Goal: Transaction & Acquisition: Download file/media

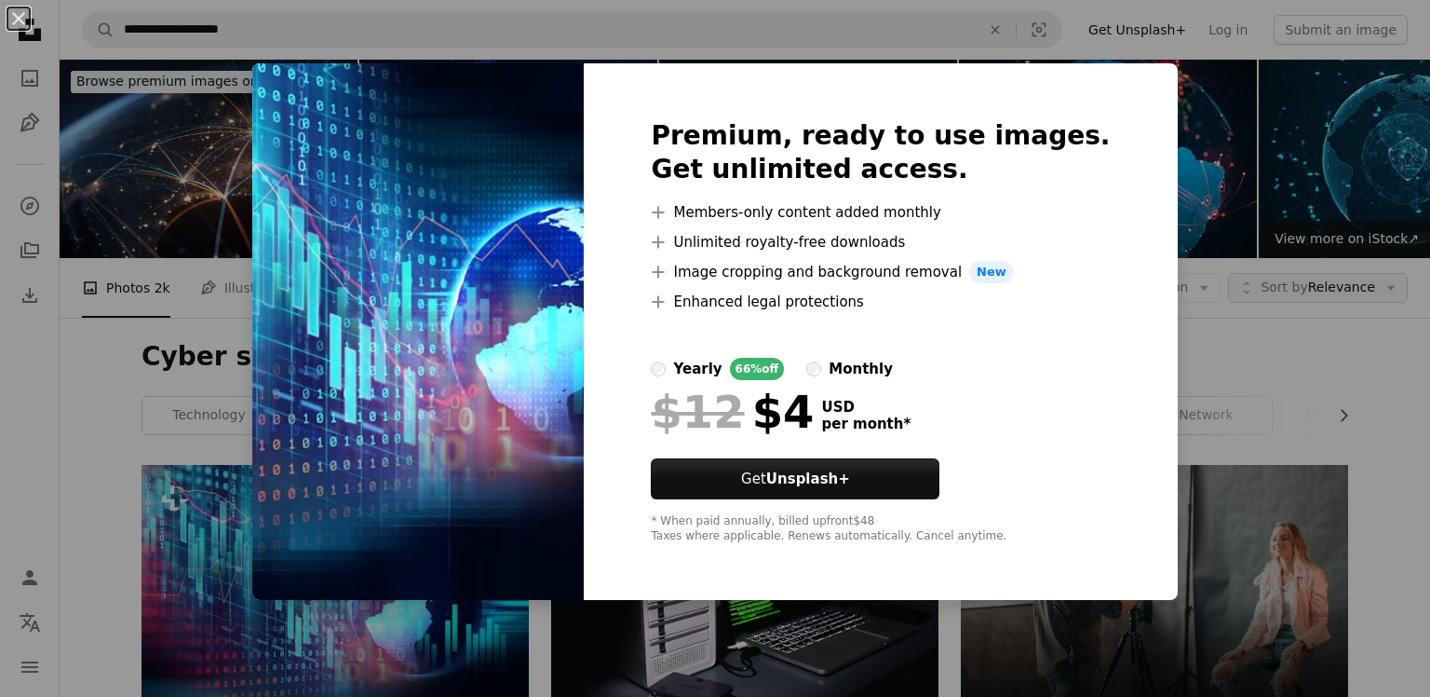
click at [1233, 83] on div "An X shape Premium, ready to use images. Get unlimited access. A plus sign Memb…" at bounding box center [715, 348] width 1430 height 697
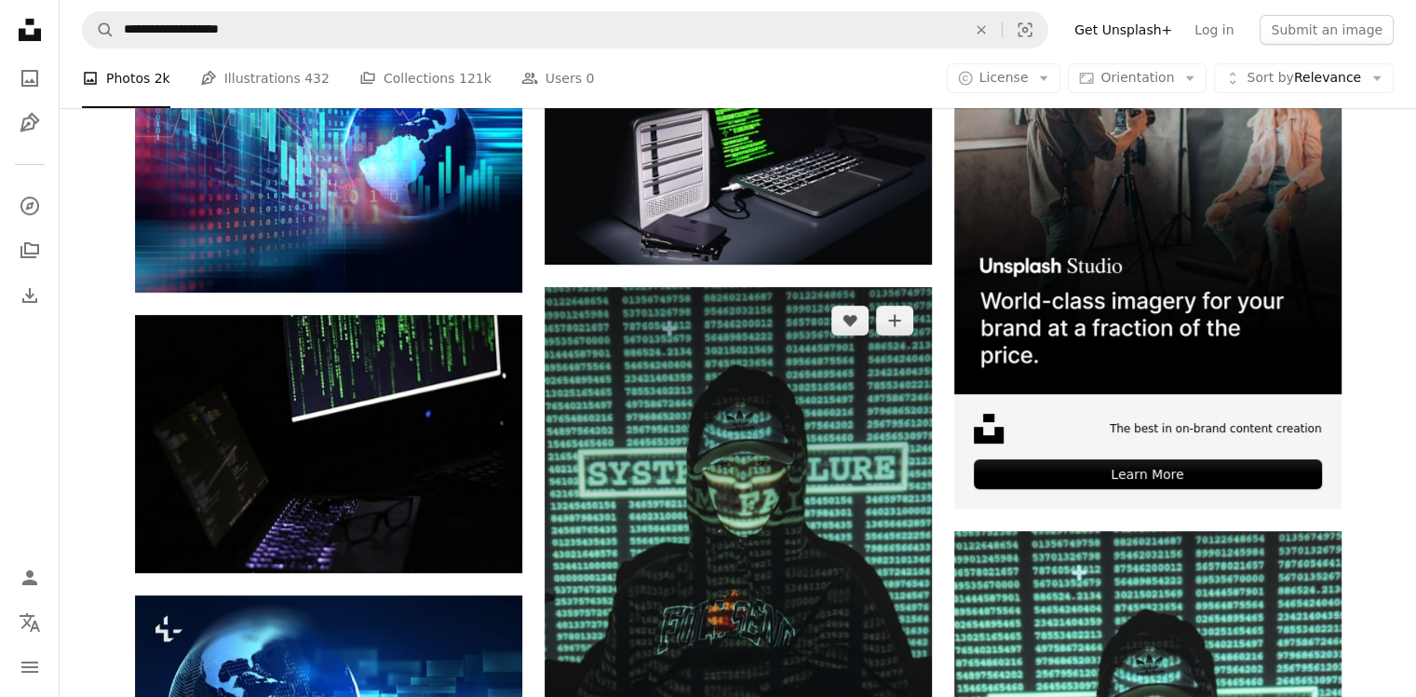
scroll to position [559, 0]
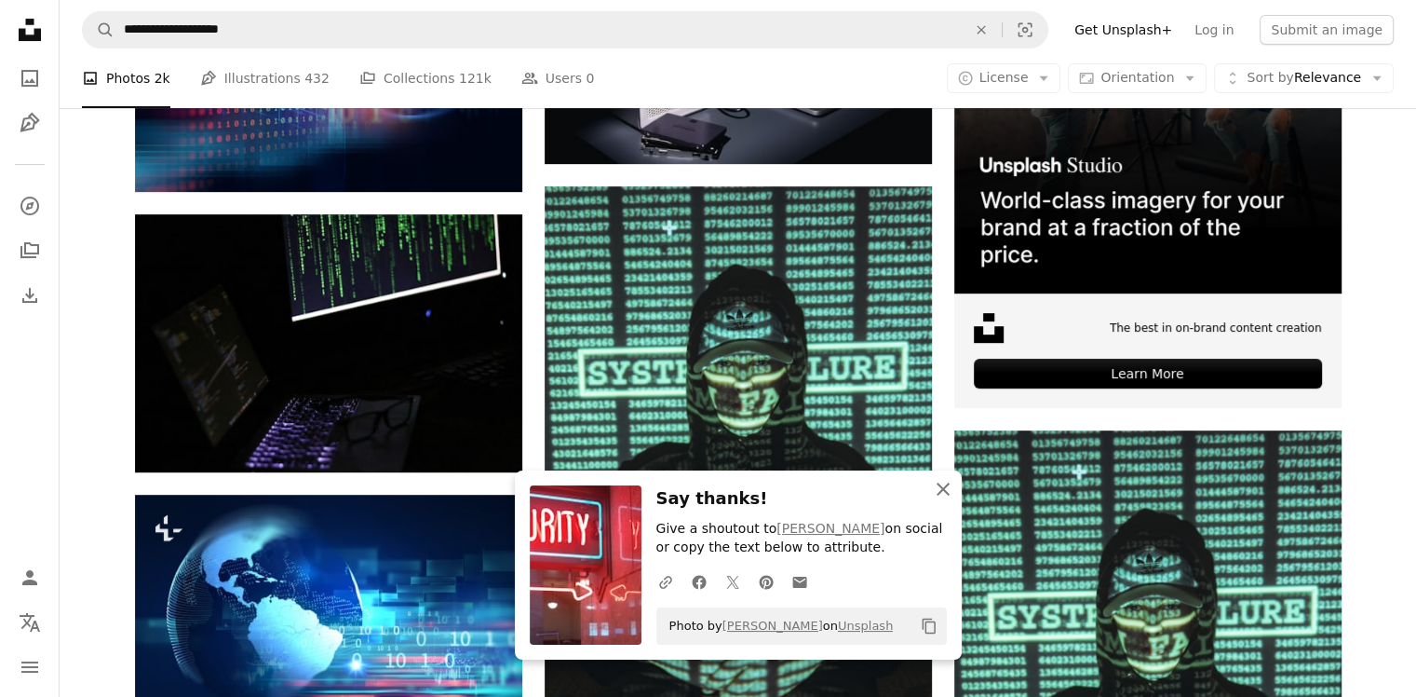
click at [940, 499] on icon "An X shape" at bounding box center [943, 489] width 22 height 22
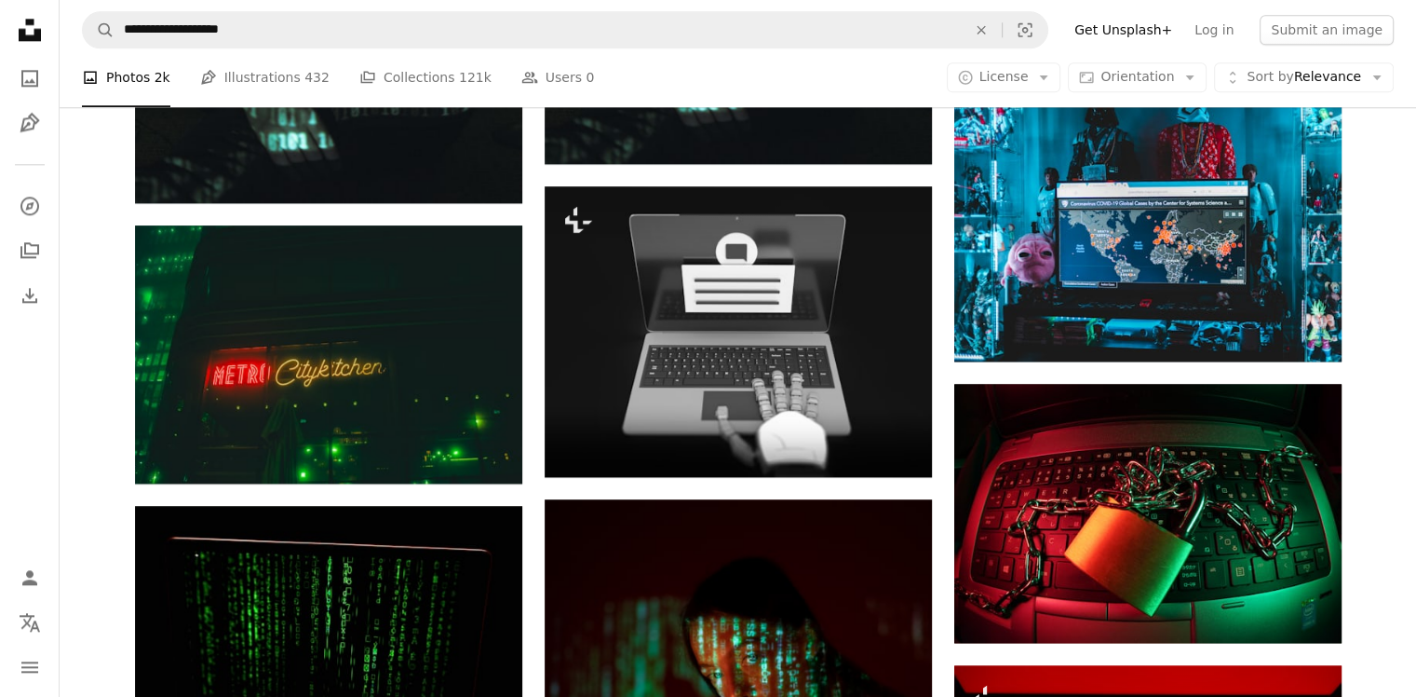
scroll to position [2328, 0]
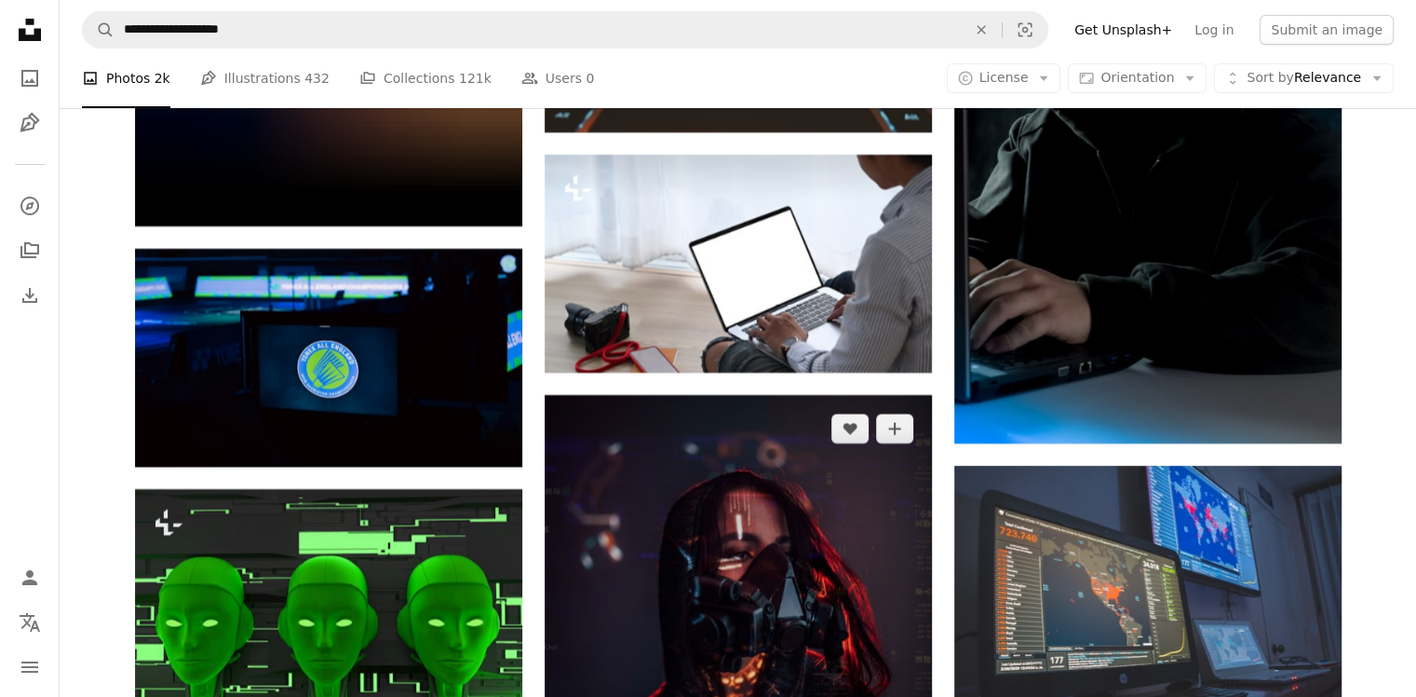
scroll to position [14062, 0]
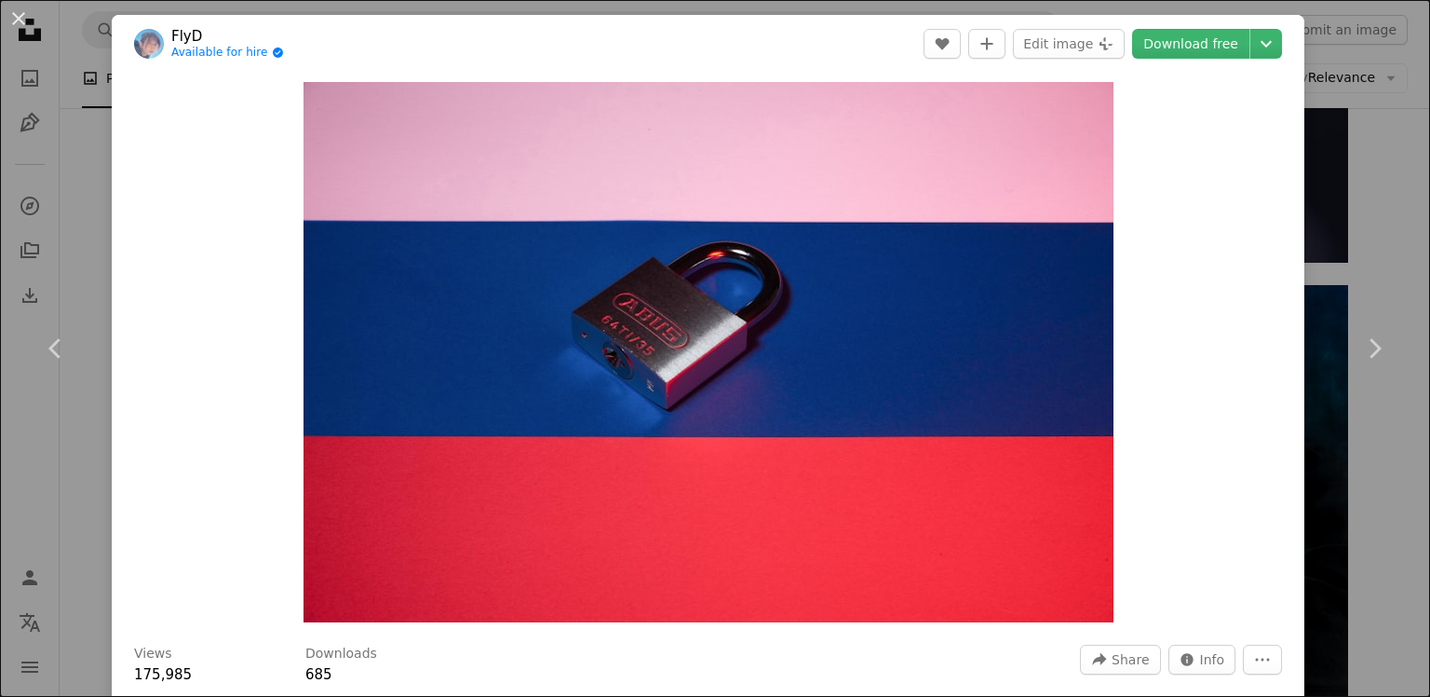
click at [1346, 110] on div "An X shape Chevron left Chevron right FlyD Available for hire A checkmark insid…" at bounding box center [715, 348] width 1430 height 697
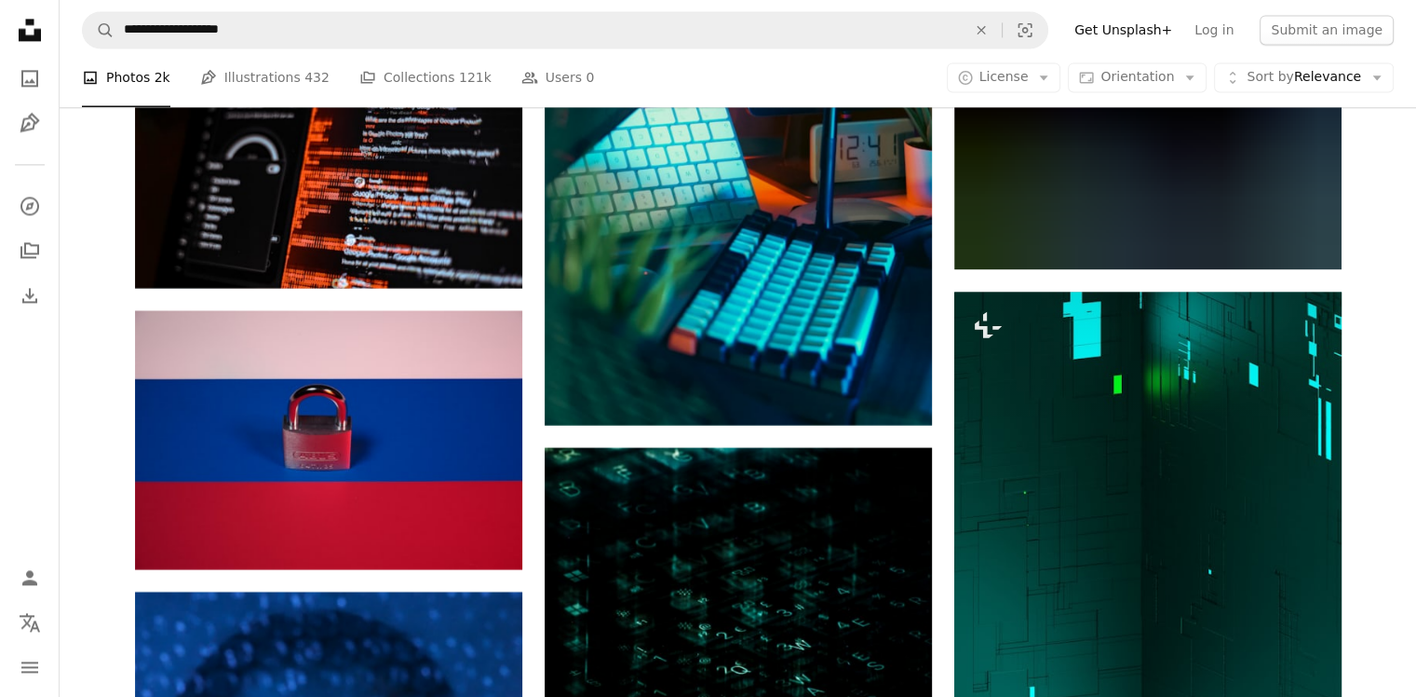
scroll to position [17321, 0]
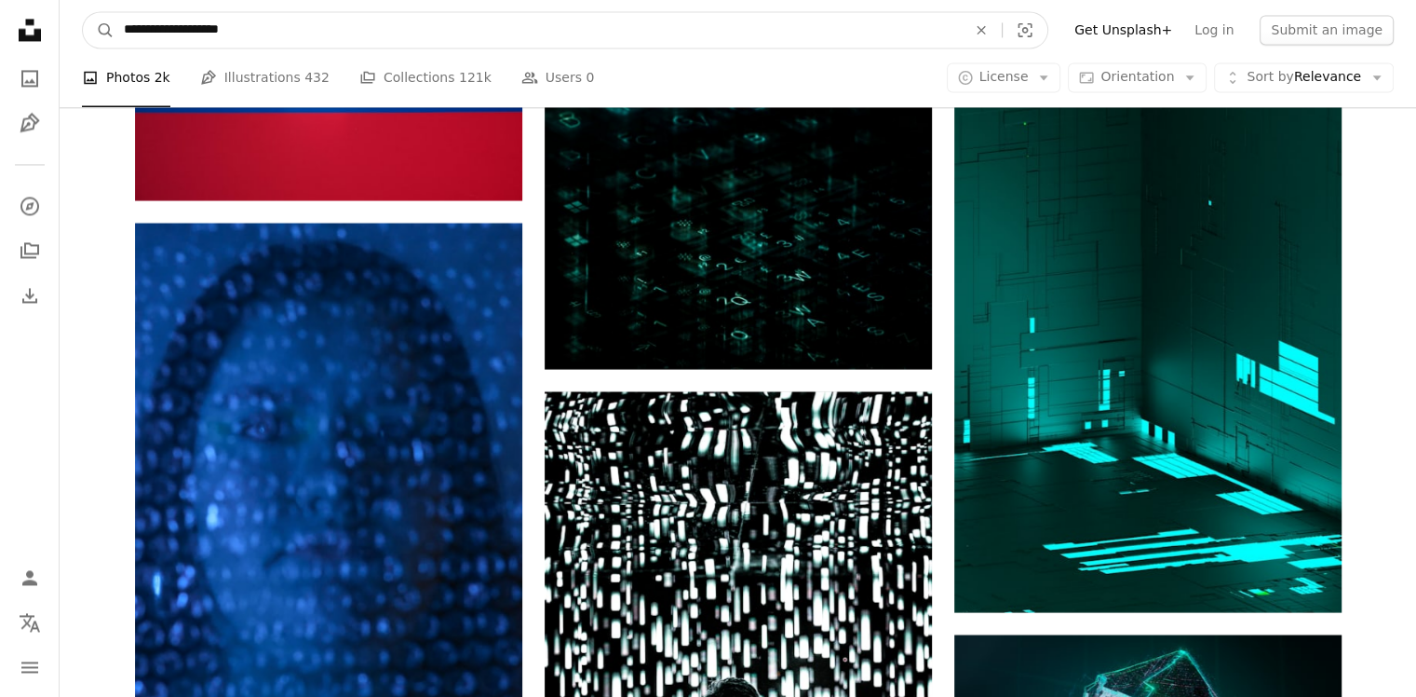
drag, startPoint x: 245, startPoint y: 34, endPoint x: 28, endPoint y: 58, distance: 218.3
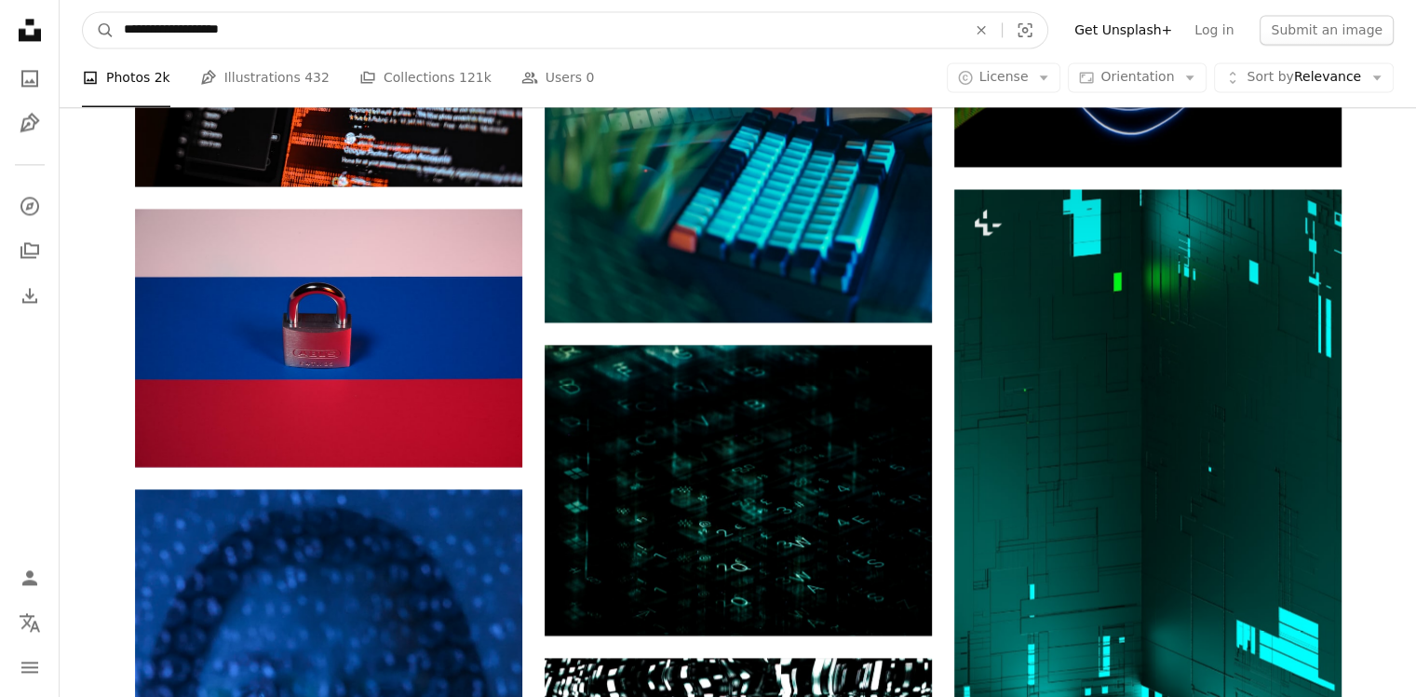
scroll to position [17042, 0]
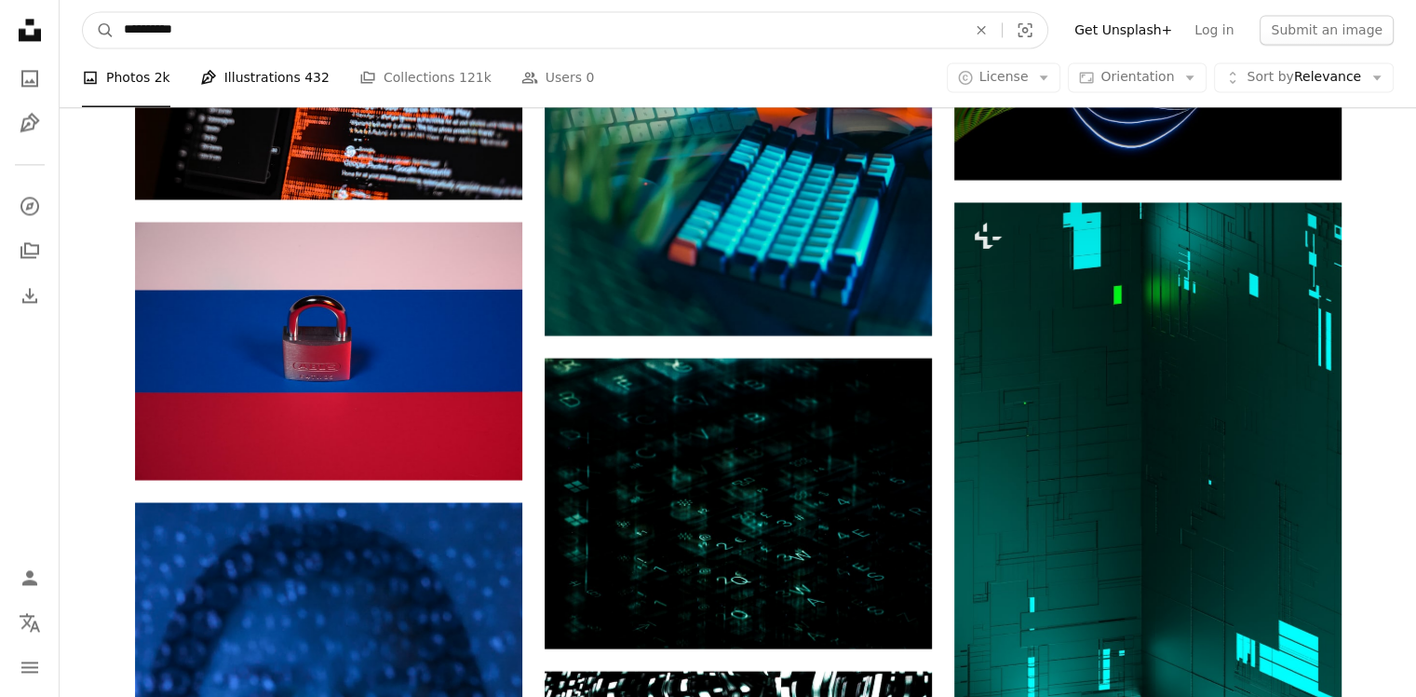
type input "**********"
click button "A magnifying glass" at bounding box center [99, 29] width 32 height 35
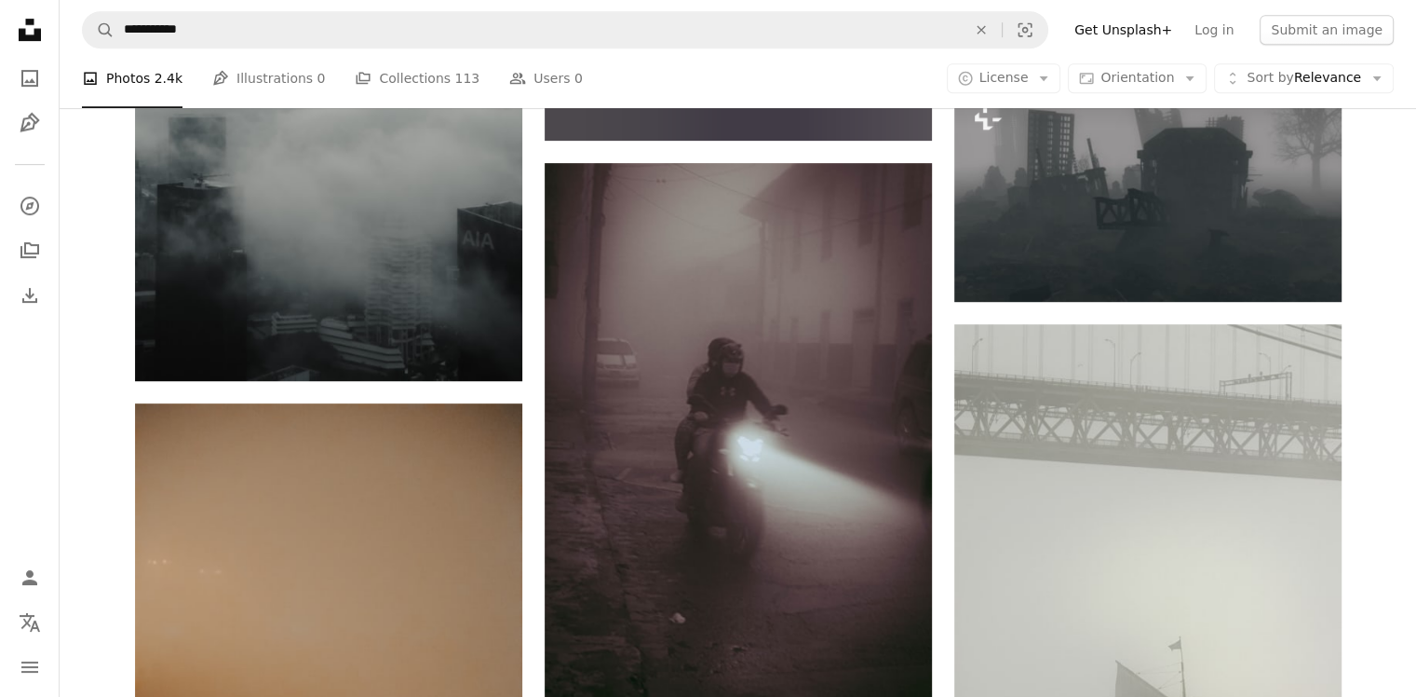
scroll to position [931, 0]
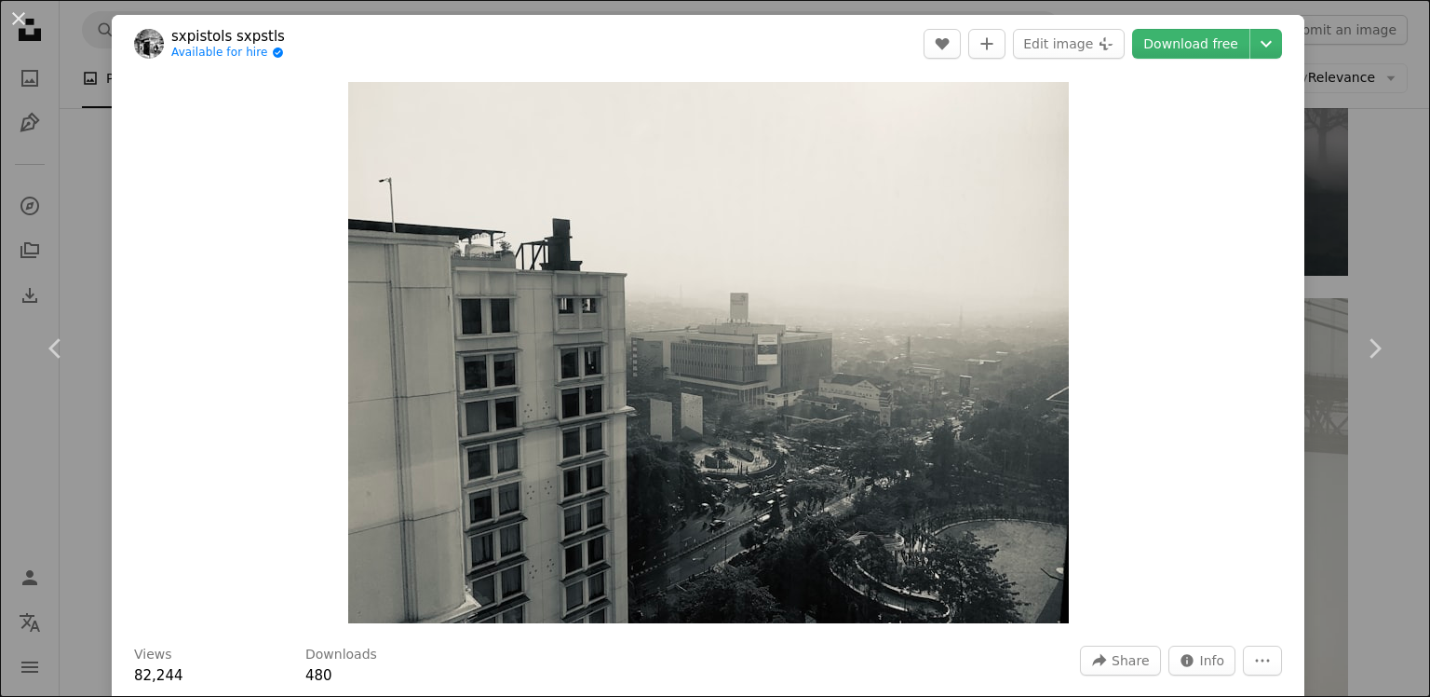
click at [1375, 51] on div "An X shape Chevron left Chevron right sxpistols sxpstls Available for hire A ch…" at bounding box center [715, 348] width 1430 height 697
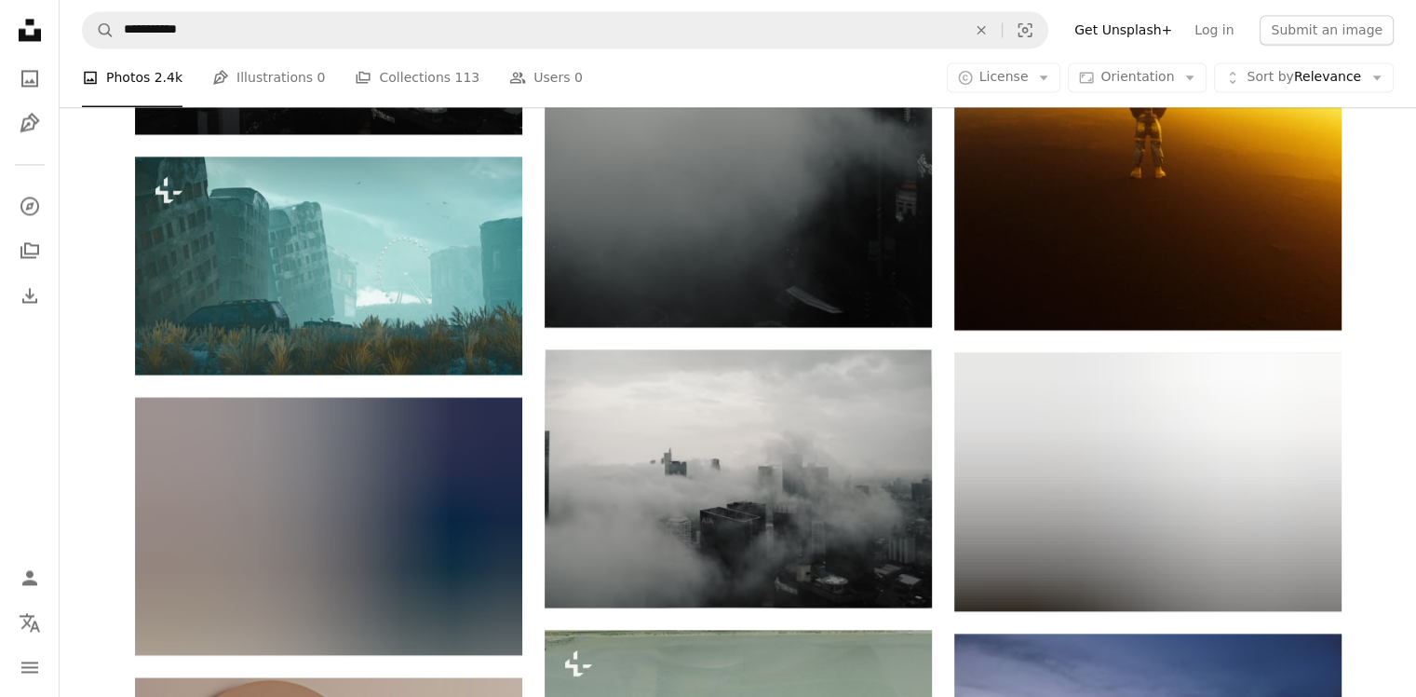
scroll to position [3073, 0]
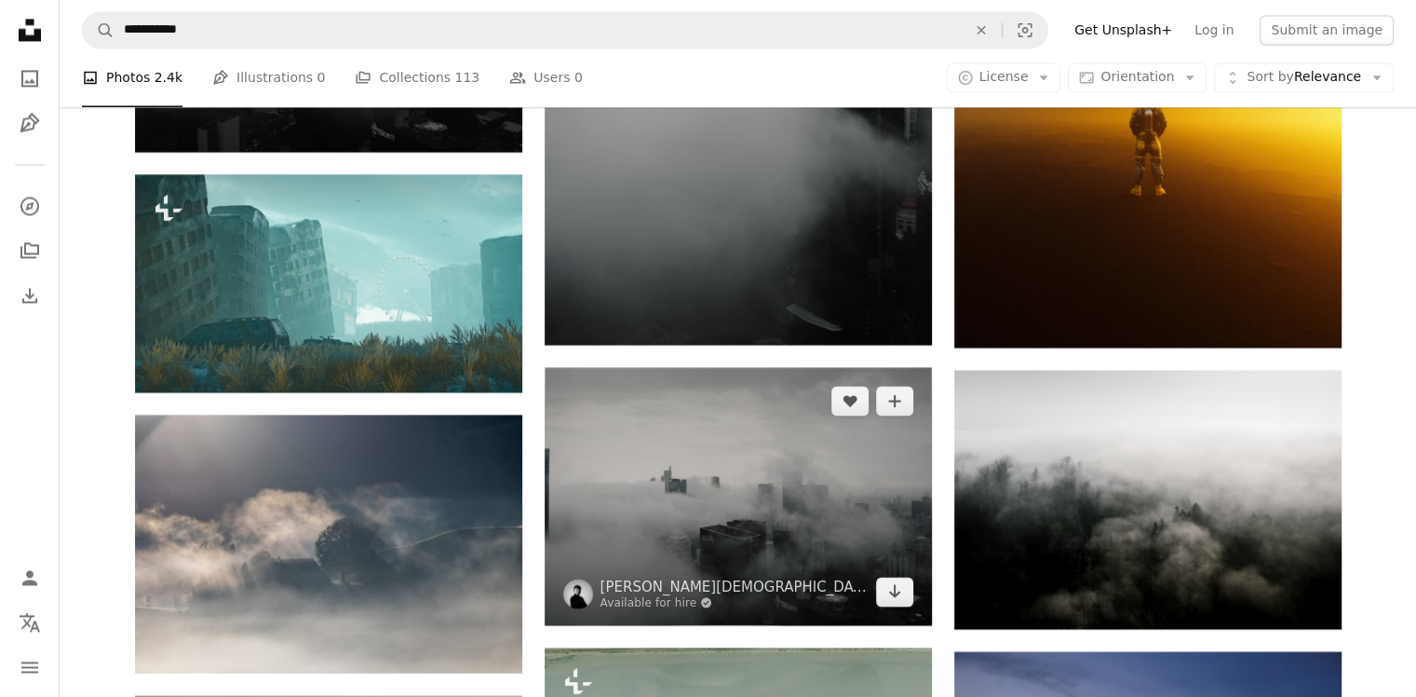
click at [749, 367] on img at bounding box center [738, 496] width 387 height 258
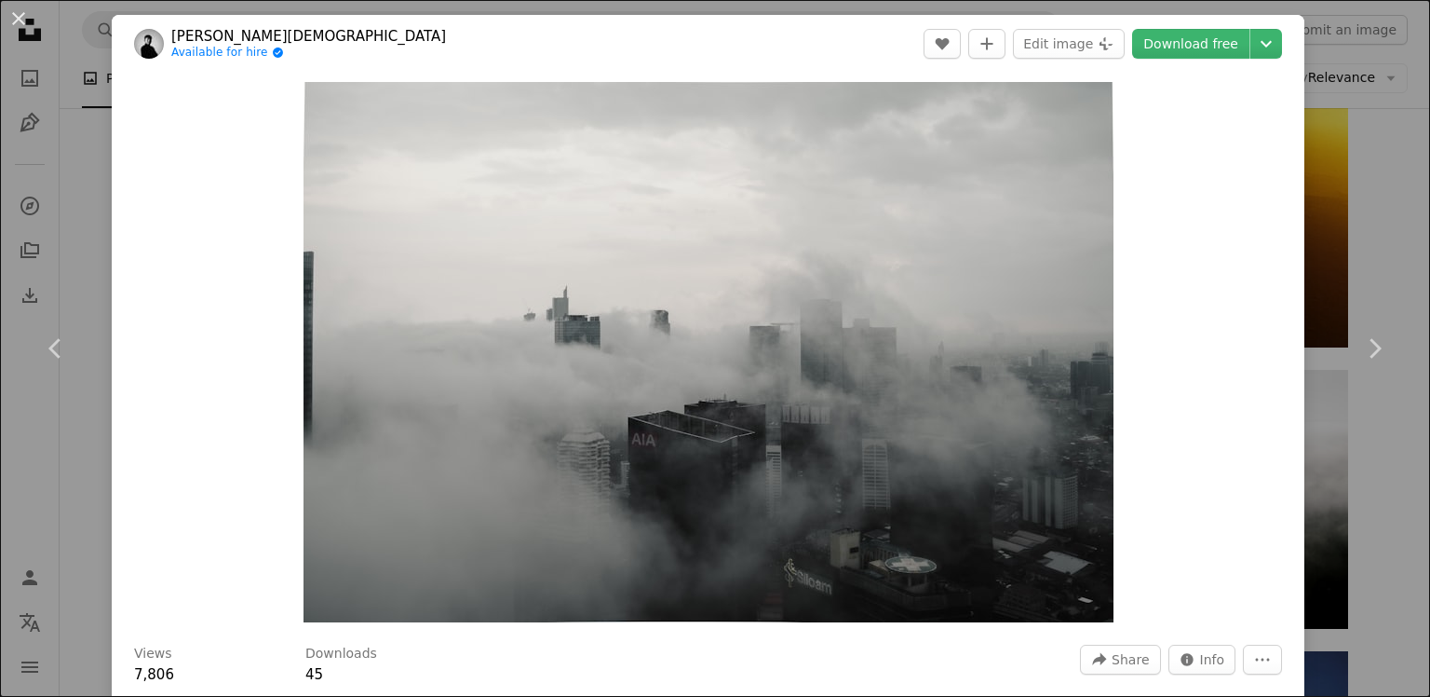
click at [1352, 91] on div "An X shape Chevron left Chevron right [PERSON_NAME] Available for hire A checkm…" at bounding box center [715, 348] width 1430 height 697
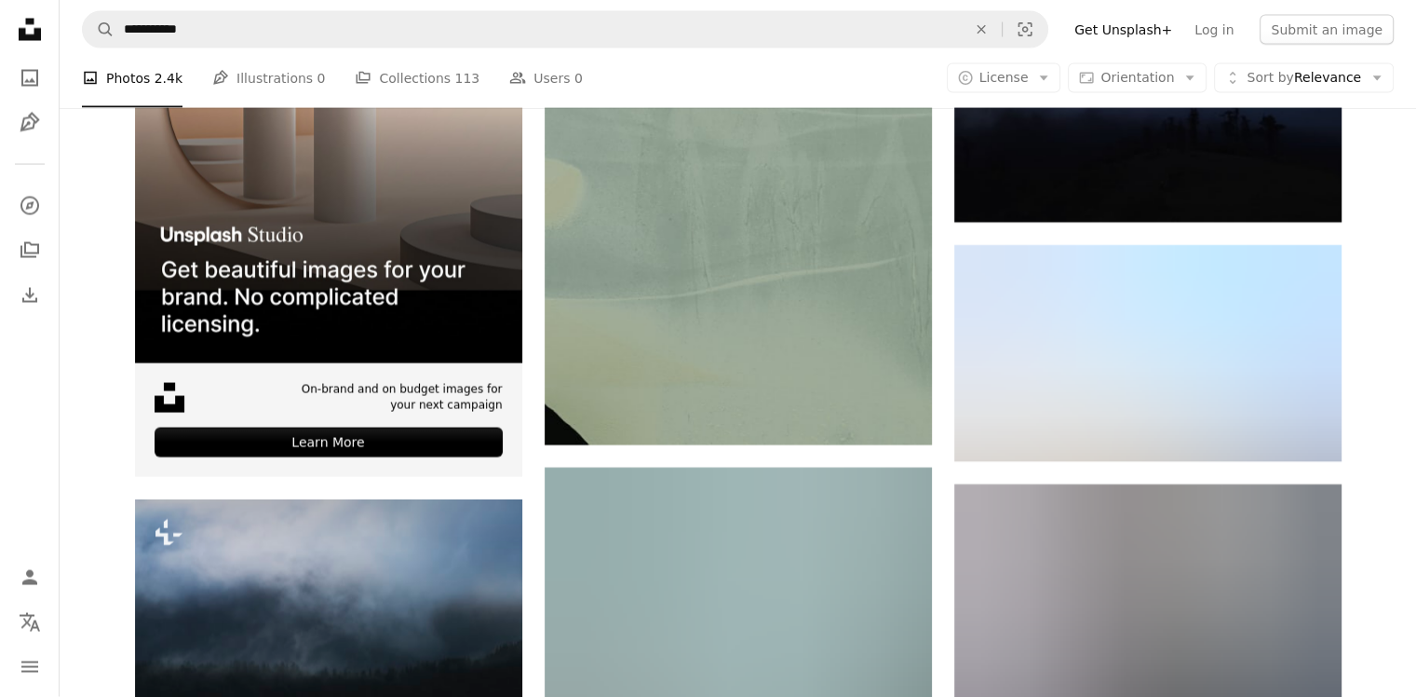
scroll to position [3818, 0]
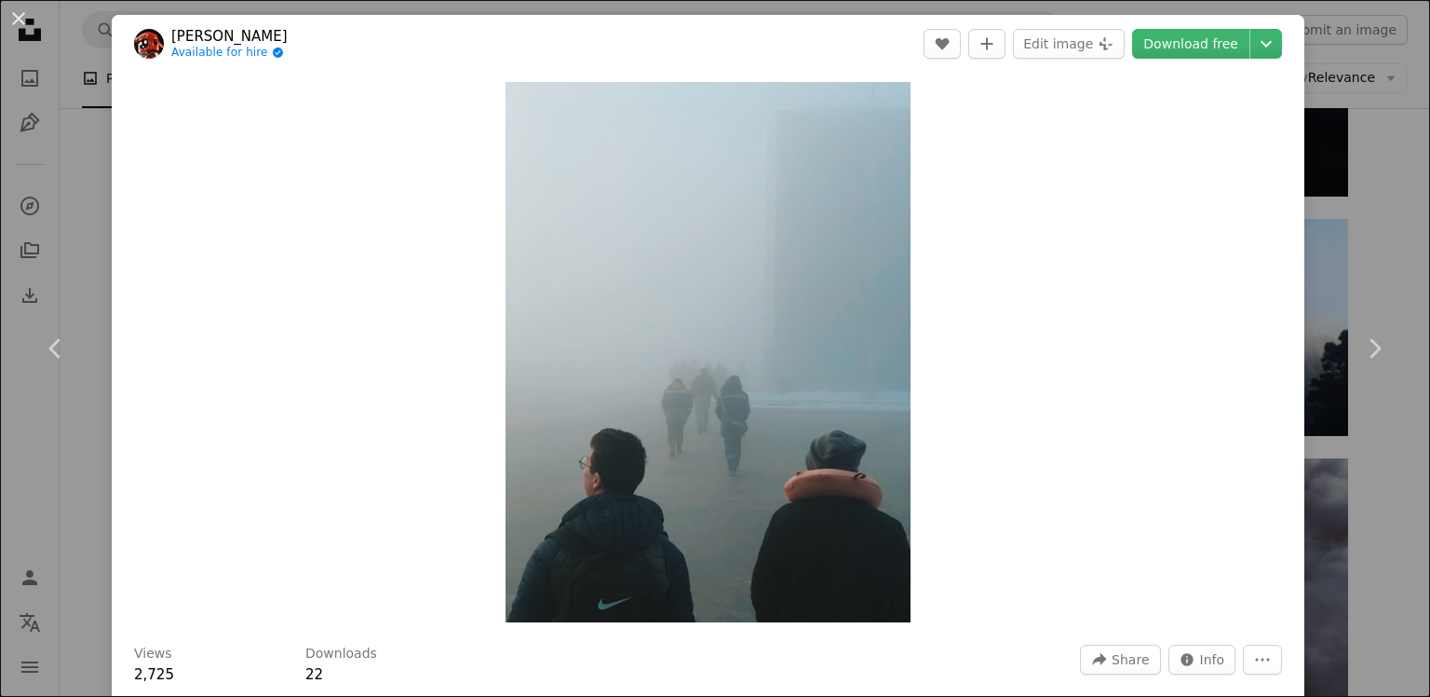
click at [1361, 107] on div "An X shape Chevron left Chevron right Nurlan Zhaniyar Available for hire A chec…" at bounding box center [715, 348] width 1430 height 697
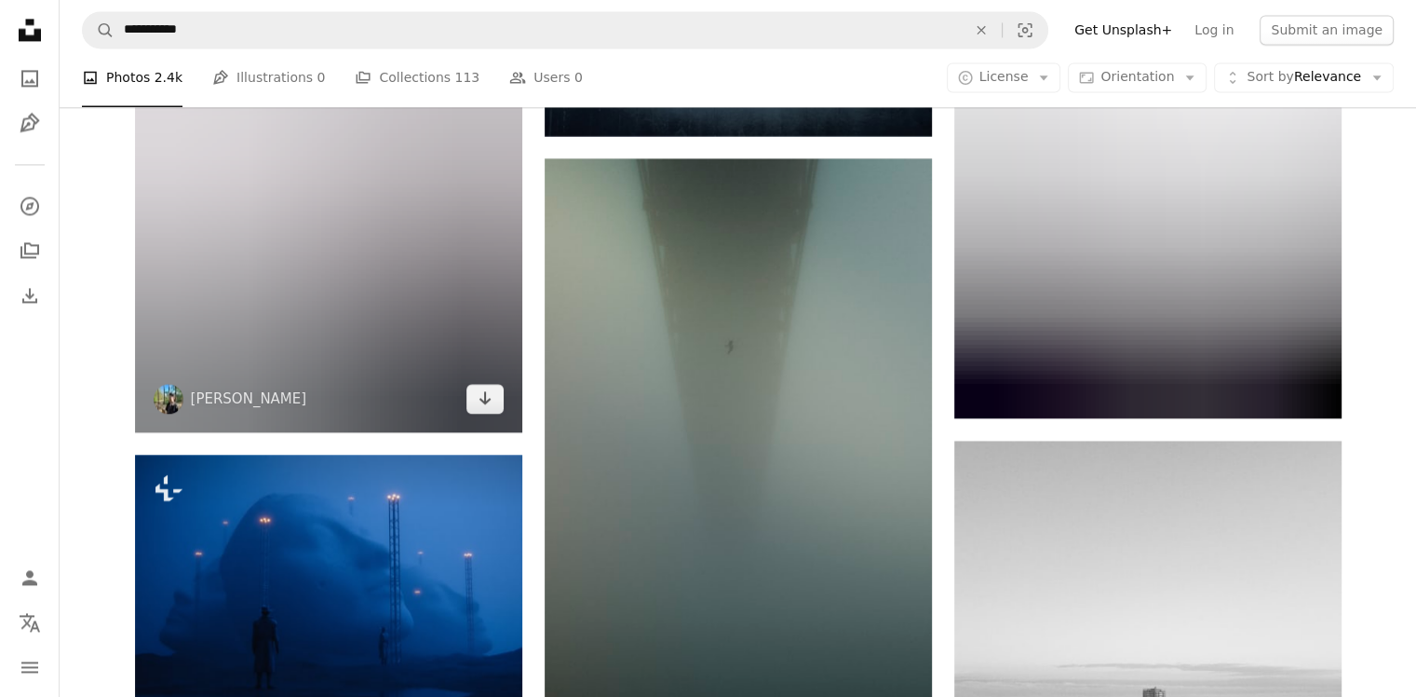
scroll to position [16576, 0]
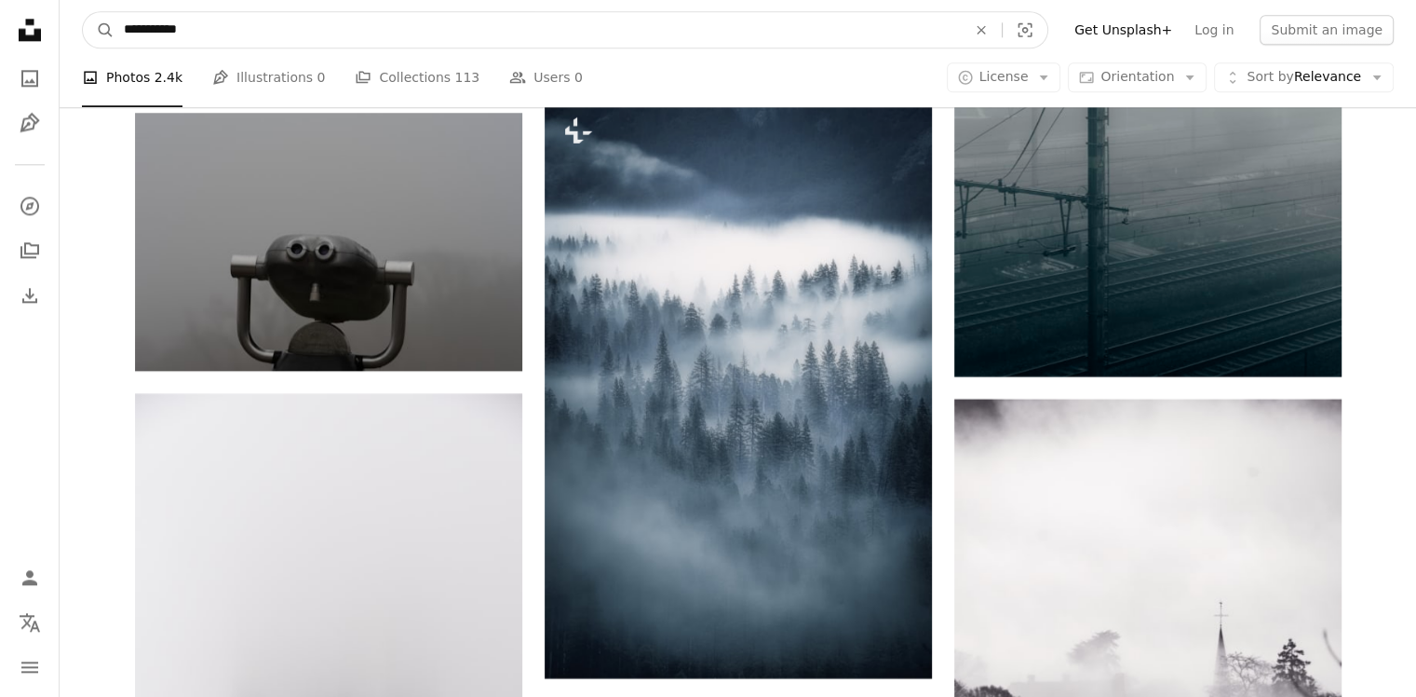
drag, startPoint x: 345, startPoint y: 38, endPoint x: 65, endPoint y: 48, distance: 280.5
click at [87, 41] on form "**********" at bounding box center [565, 29] width 967 height 37
type input "**********"
click button "A magnifying glass" at bounding box center [99, 29] width 32 height 35
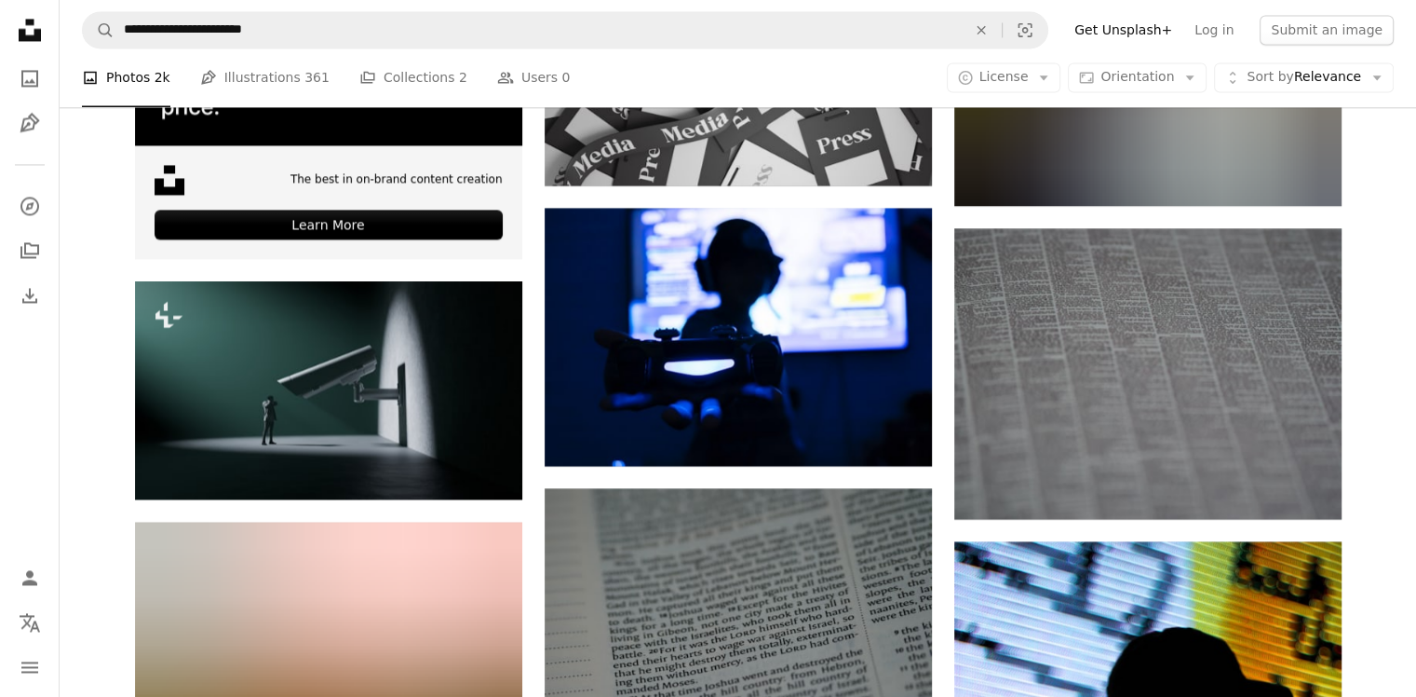
scroll to position [3166, 0]
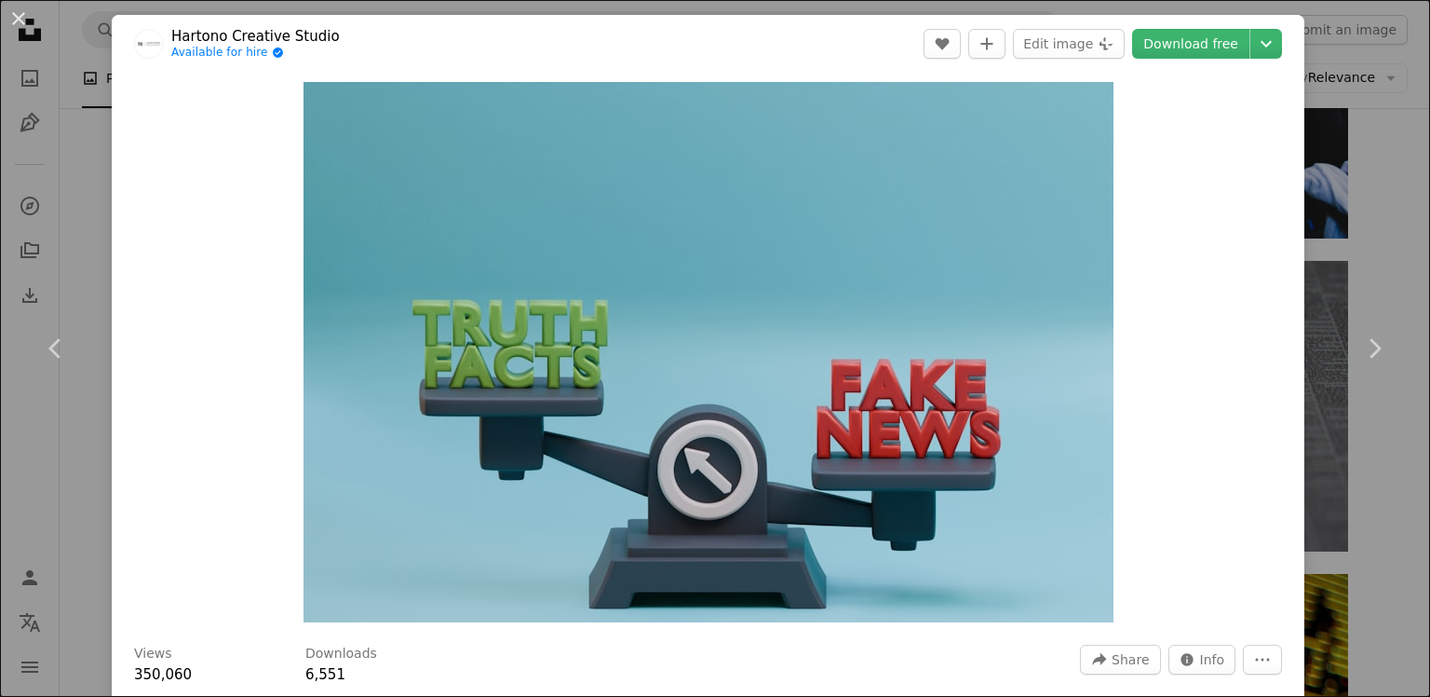
click at [1382, 204] on div "An X shape Chevron left Chevron right Hartono Creative Studio Available for hir…" at bounding box center [715, 348] width 1430 height 697
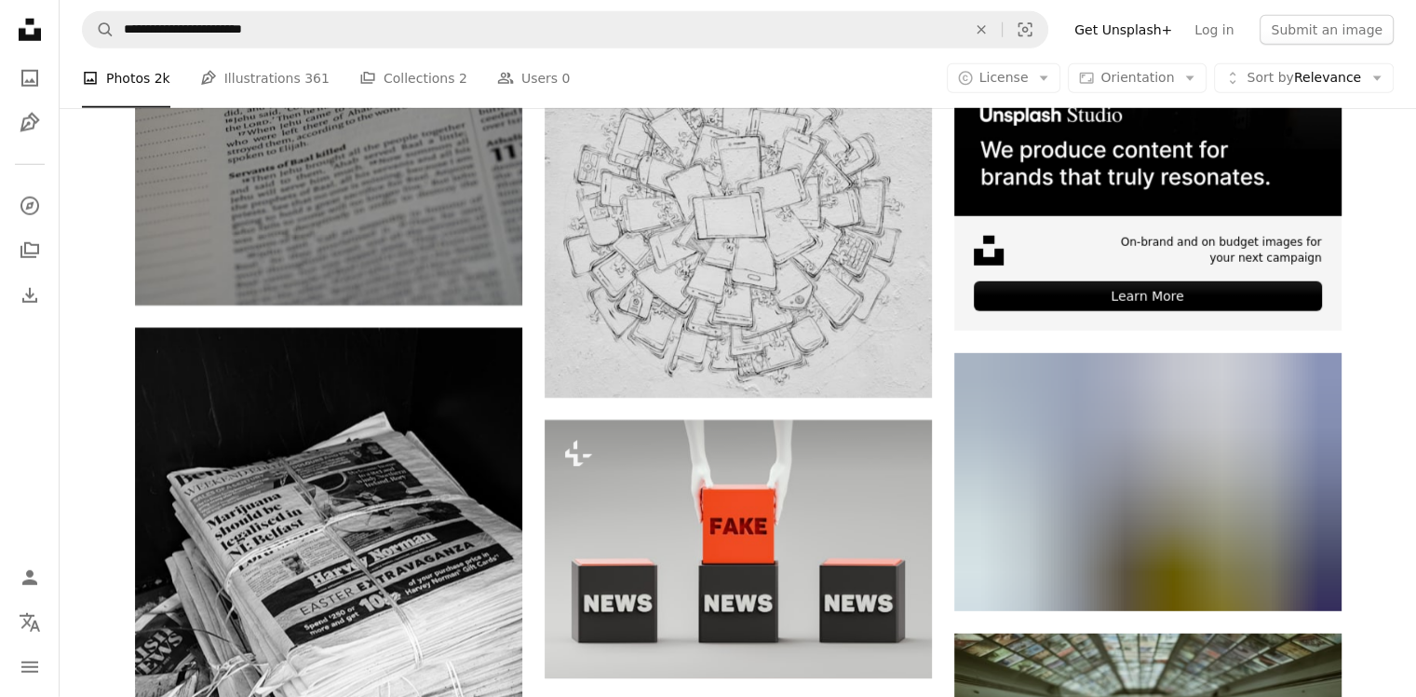
scroll to position [5401, 0]
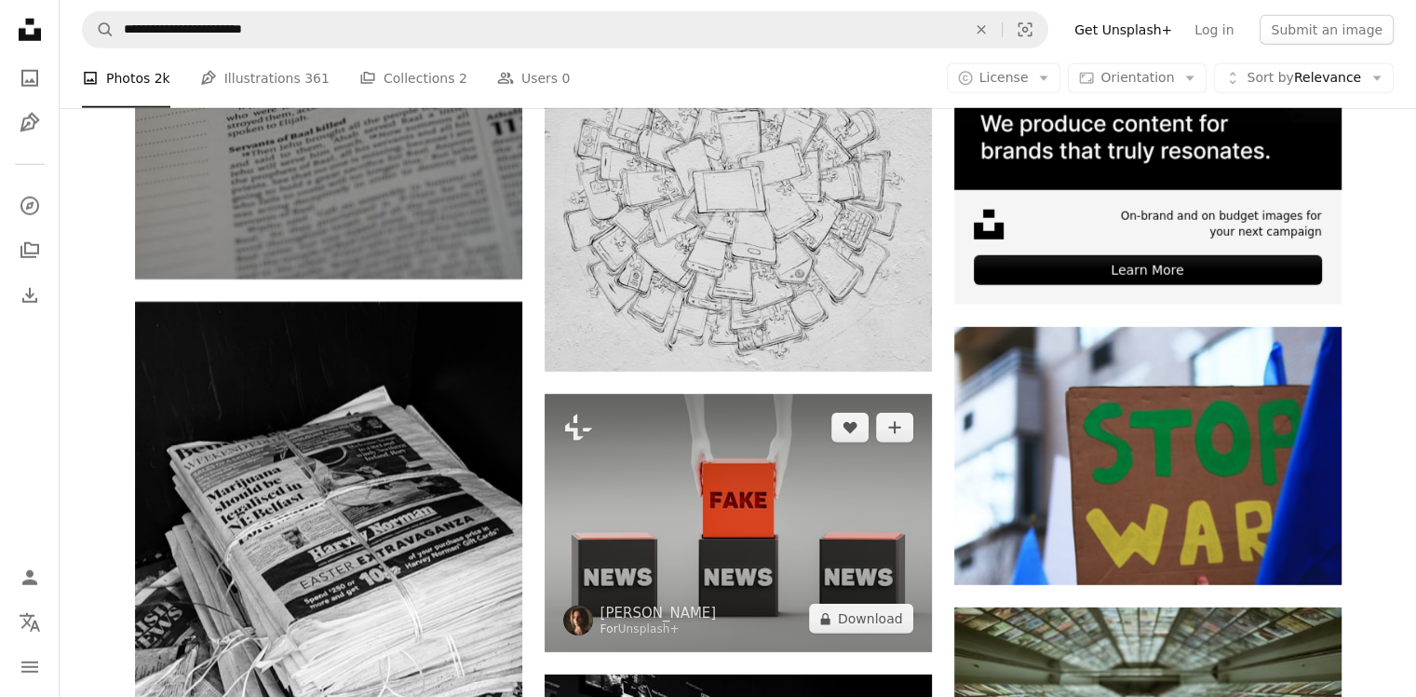
click at [736, 394] on img at bounding box center [738, 523] width 387 height 258
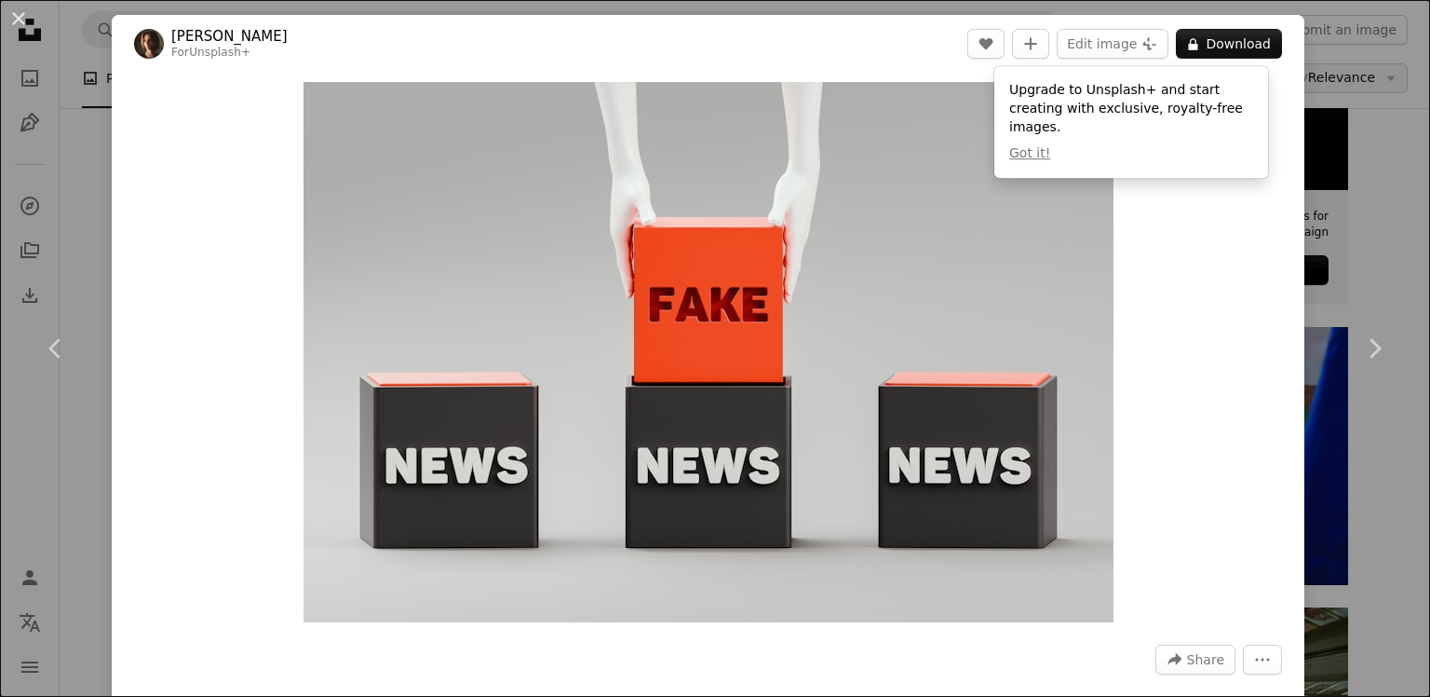
drag, startPoint x: 1361, startPoint y: 67, endPoint x: 1348, endPoint y: 65, distance: 12.2
click at [1360, 67] on div "An X shape Chevron left Chevron right [PERSON_NAME] For Unsplash+ A heart A plu…" at bounding box center [715, 348] width 1430 height 697
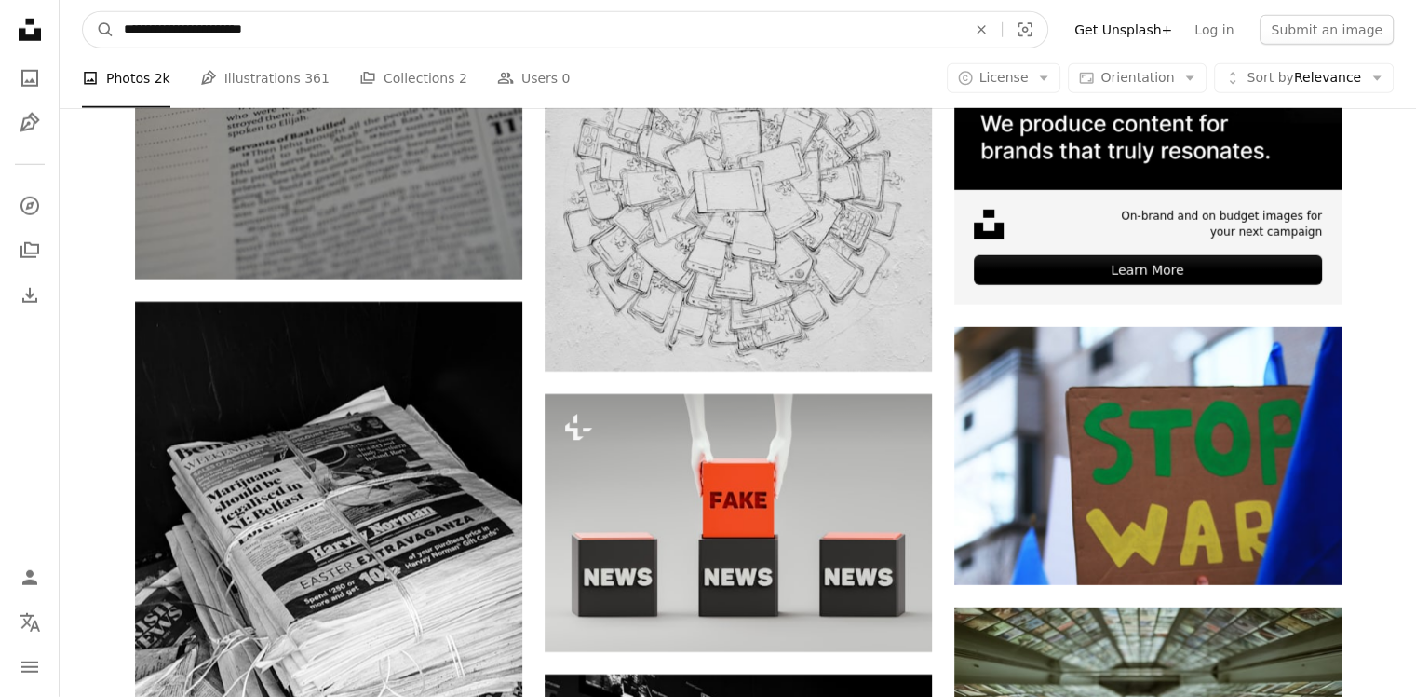
drag, startPoint x: 388, startPoint y: 37, endPoint x: 0, endPoint y: 29, distance: 388.4
